Goal: Task Accomplishment & Management: Use online tool/utility

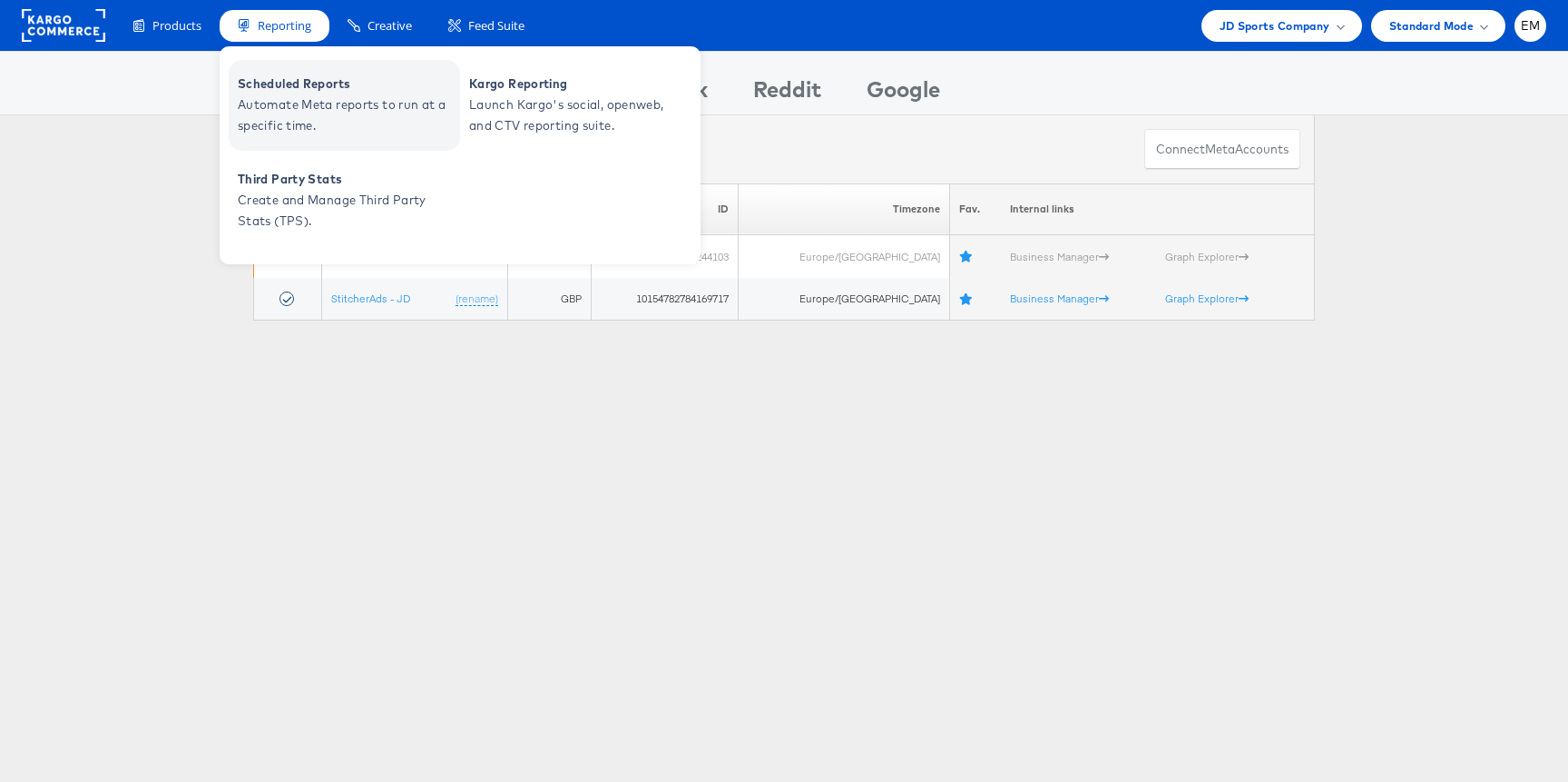
click at [304, 95] on span "Automate Meta reports to run at a specific time." at bounding box center [346, 115] width 217 height 42
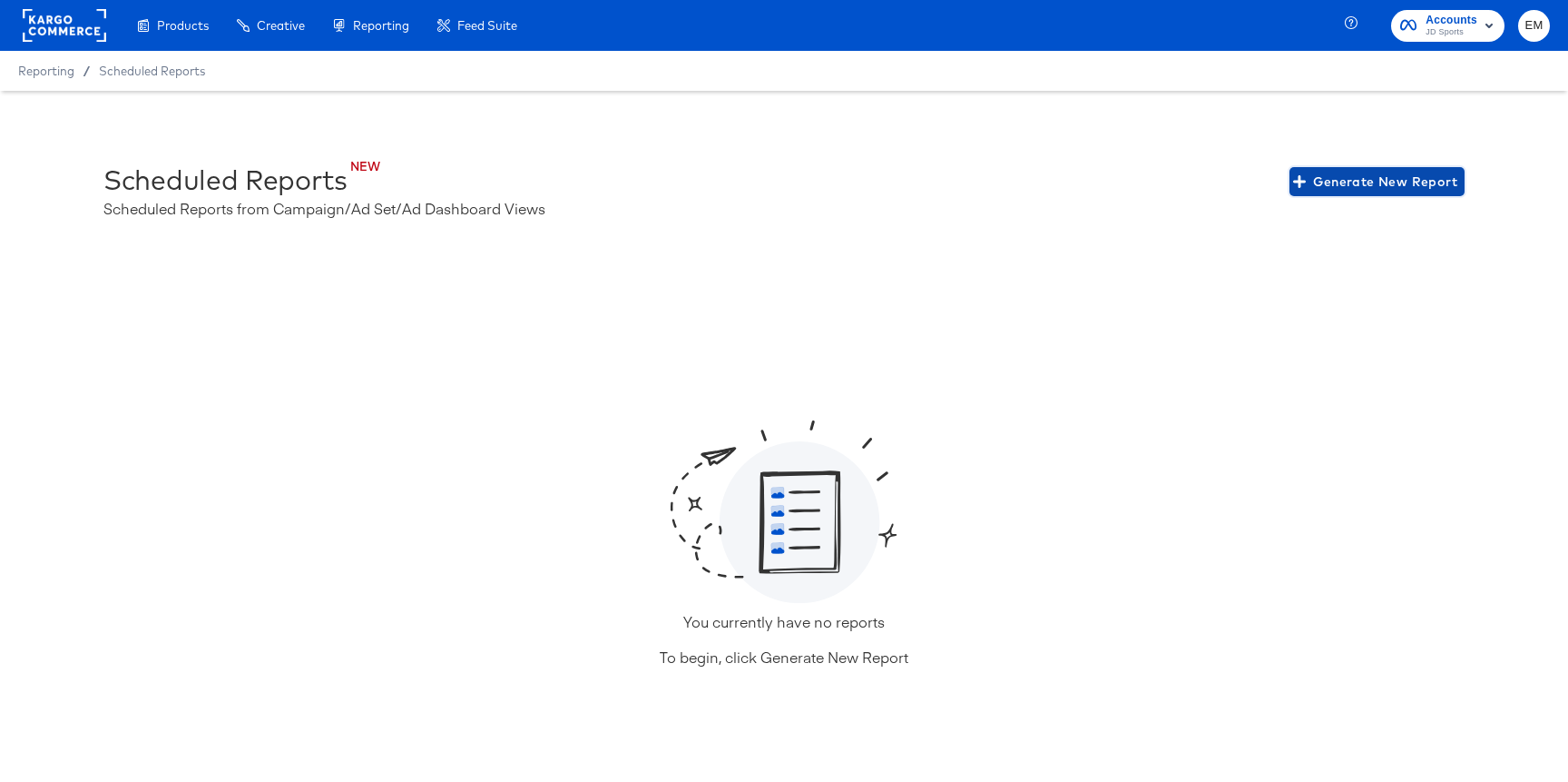
click at [1326, 167] on button "Generate New Report" at bounding box center [1377, 182] width 175 height 29
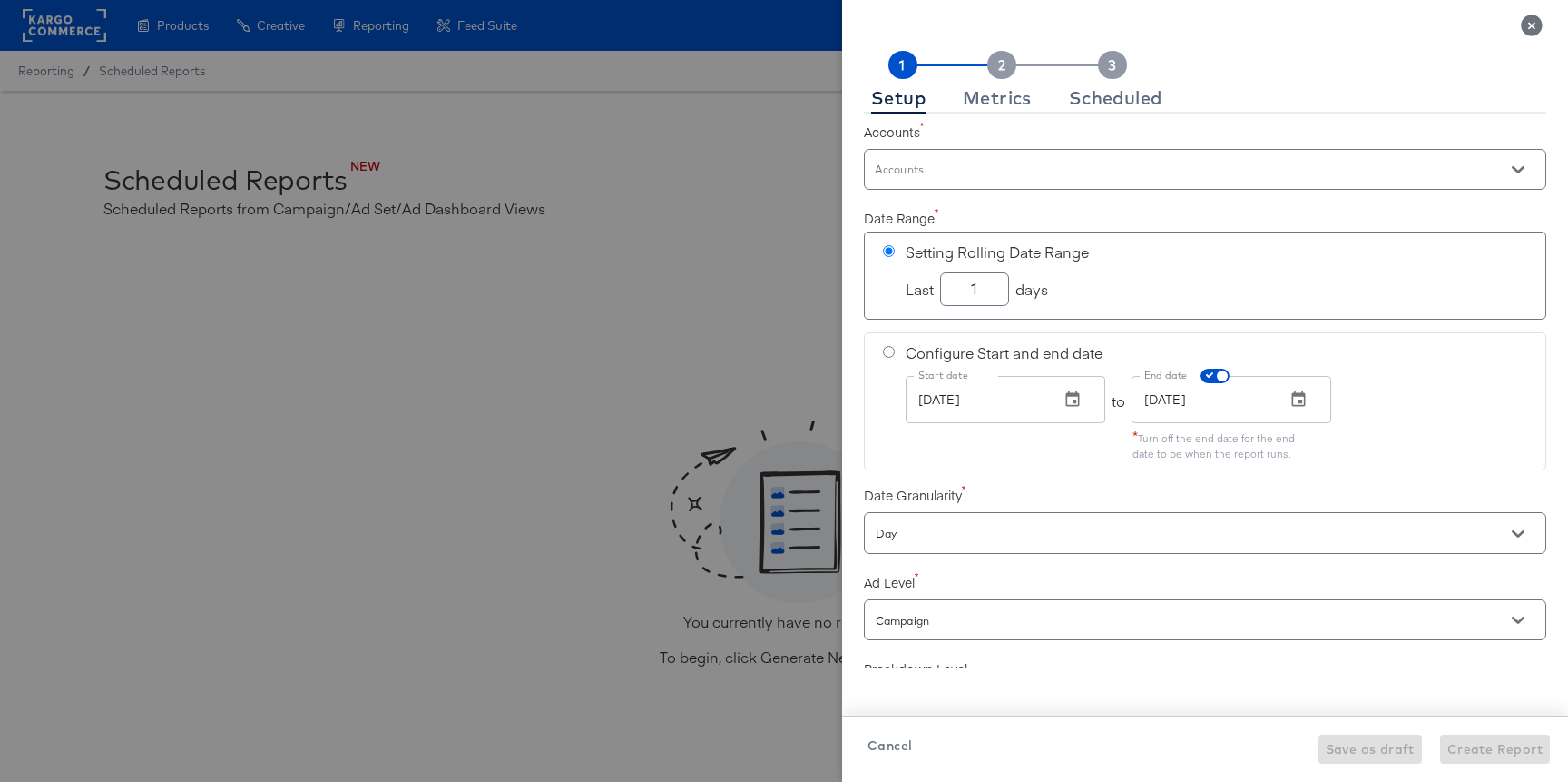
checkbox input "true"
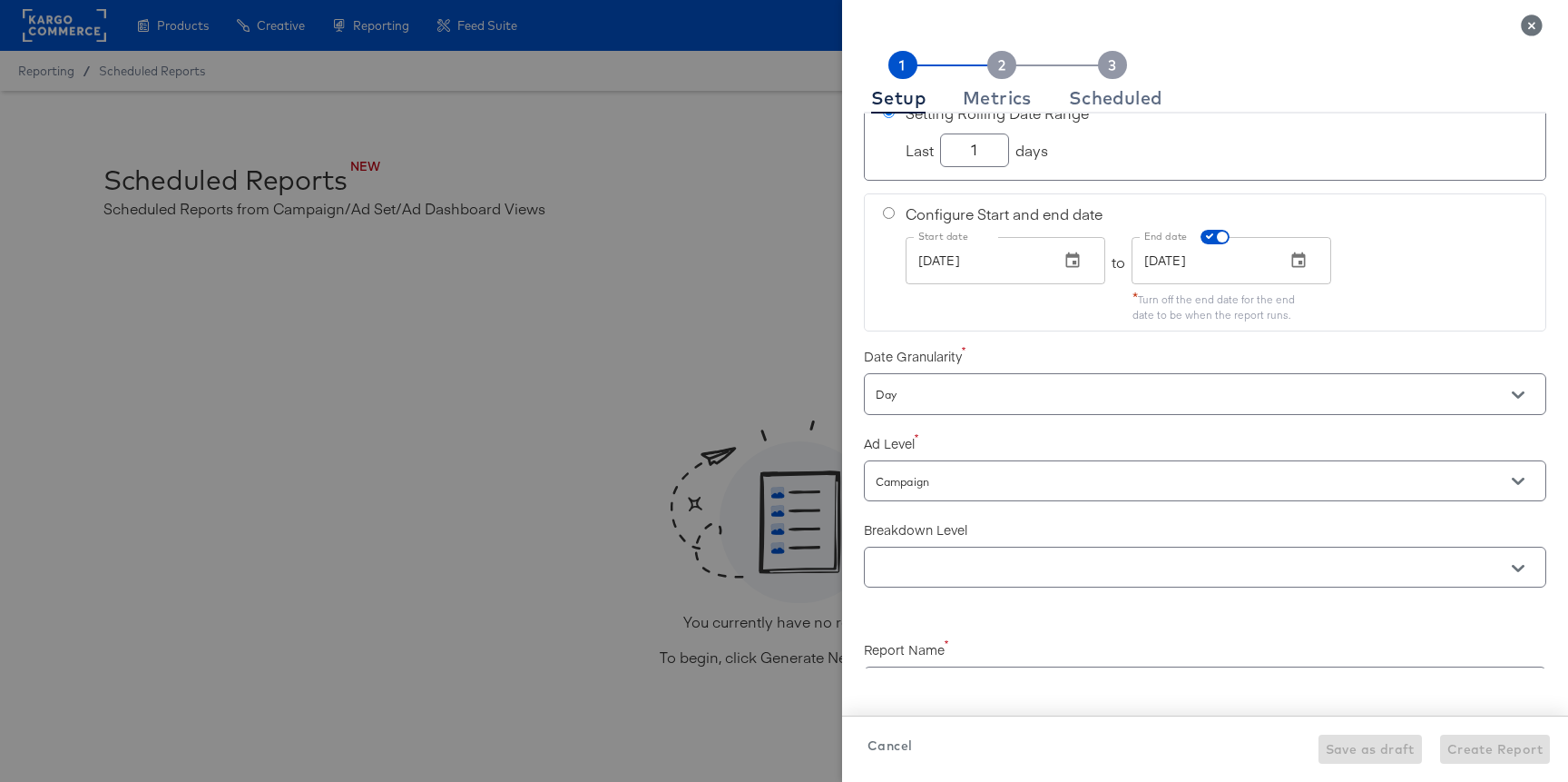
scroll to position [153, 0]
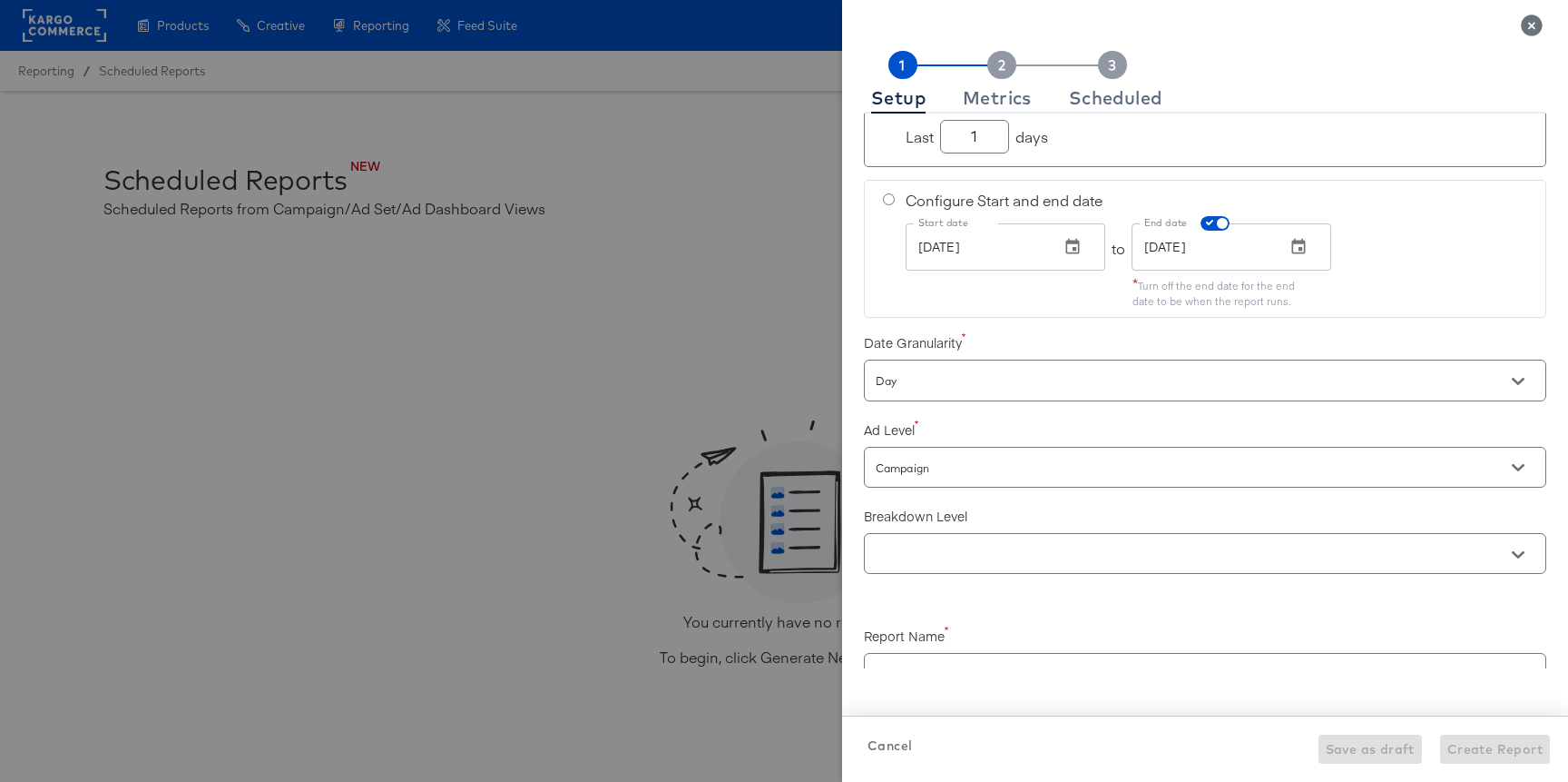
click at [1001, 370] on input "Day" at bounding box center [1180, 381] width 614 height 21
click at [1001, 371] on input "Day" at bounding box center [1180, 381] width 614 height 21
click at [888, 748] on span "Cancel" at bounding box center [890, 745] width 44 height 22
